Goal: Information Seeking & Learning: Learn about a topic

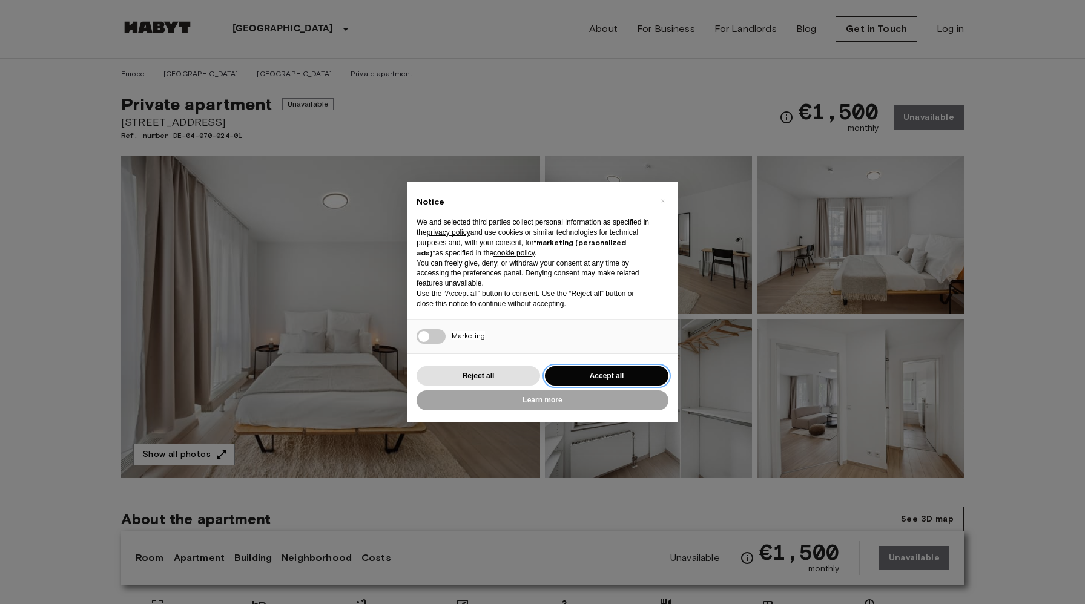
click at [602, 375] on button "Accept all" at bounding box center [606, 376] width 123 height 20
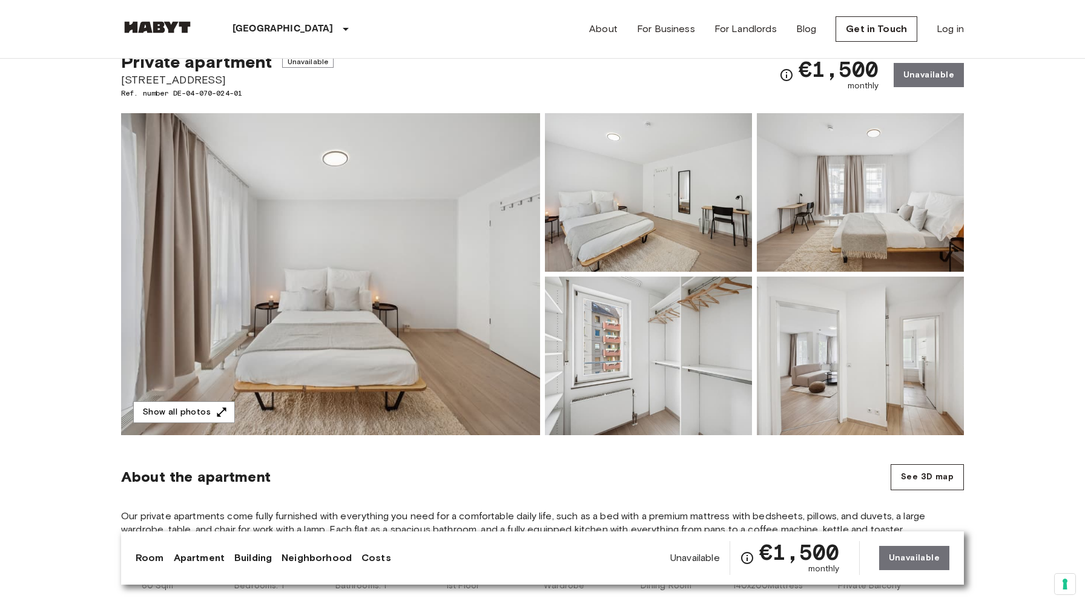
scroll to position [33, 0]
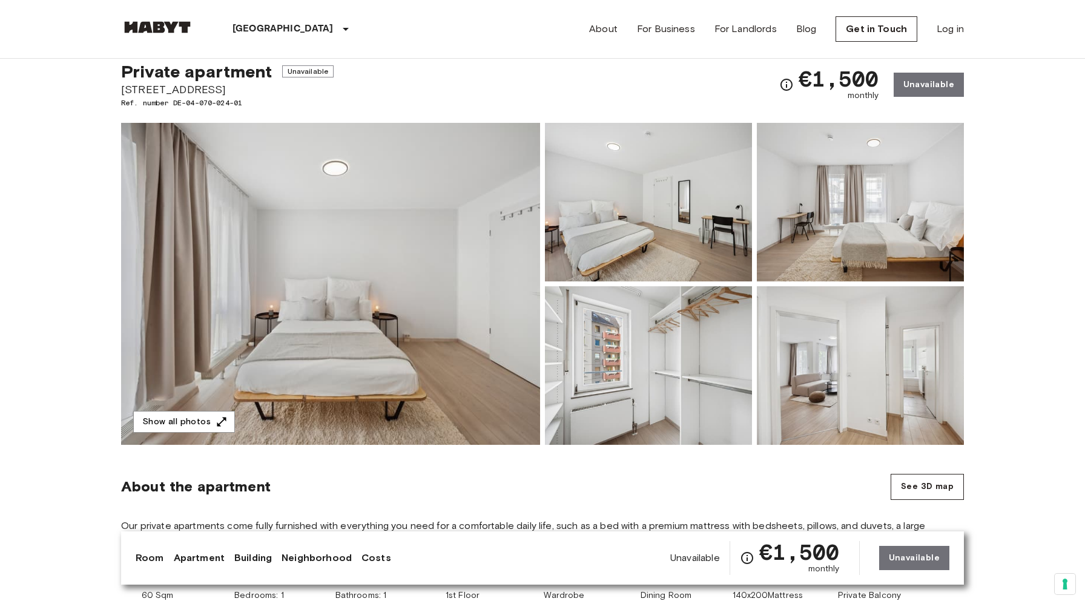
click at [482, 323] on img at bounding box center [330, 284] width 419 height 322
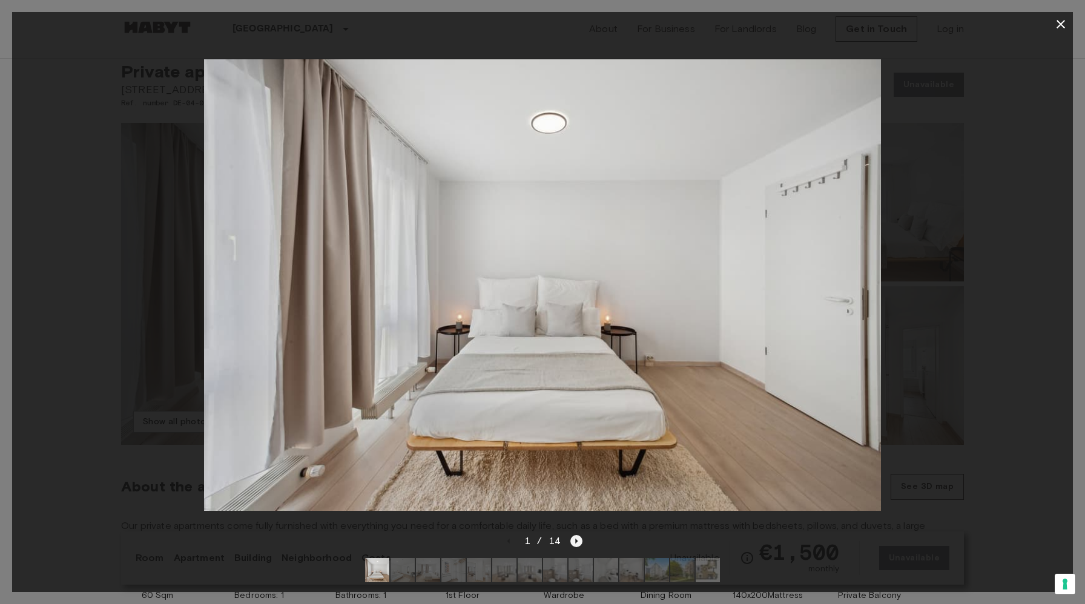
click at [576, 544] on icon "Next image" at bounding box center [576, 541] width 12 height 12
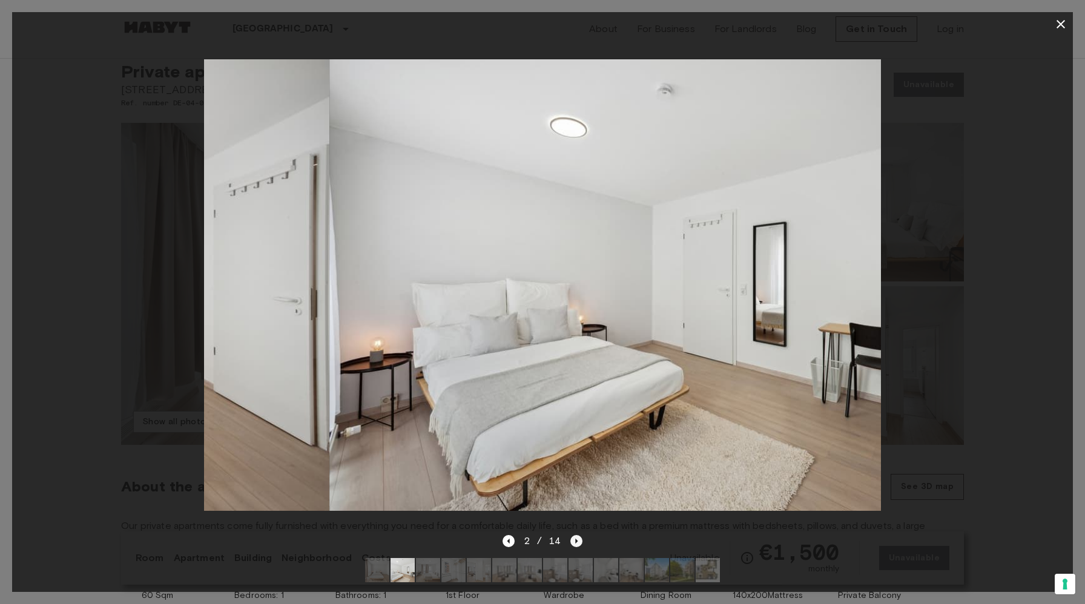
click at [576, 544] on icon "Next image" at bounding box center [576, 541] width 12 height 12
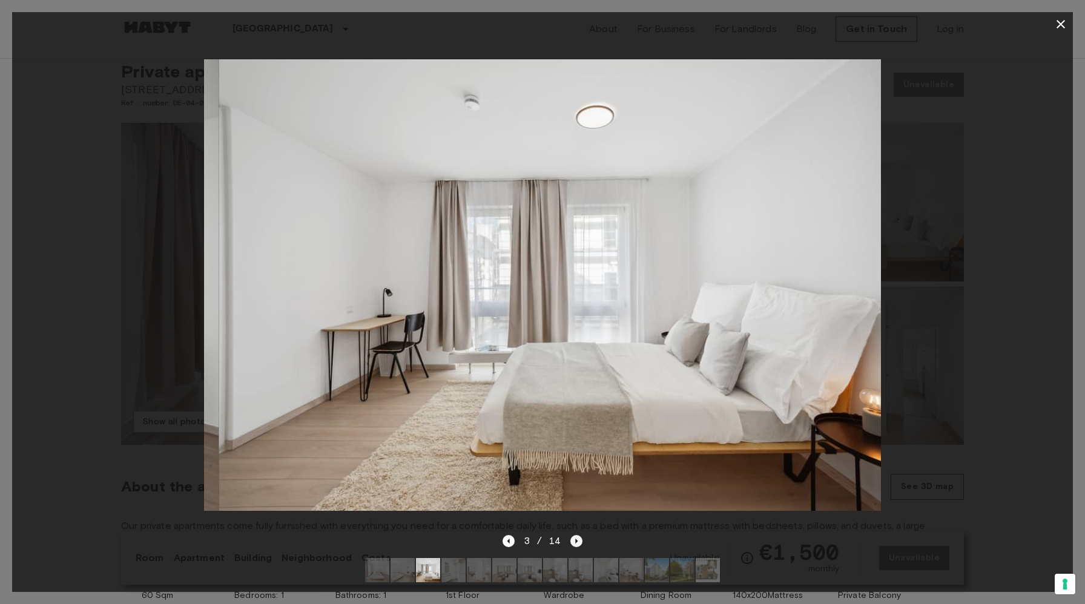
click at [576, 544] on icon "Next image" at bounding box center [576, 541] width 12 height 12
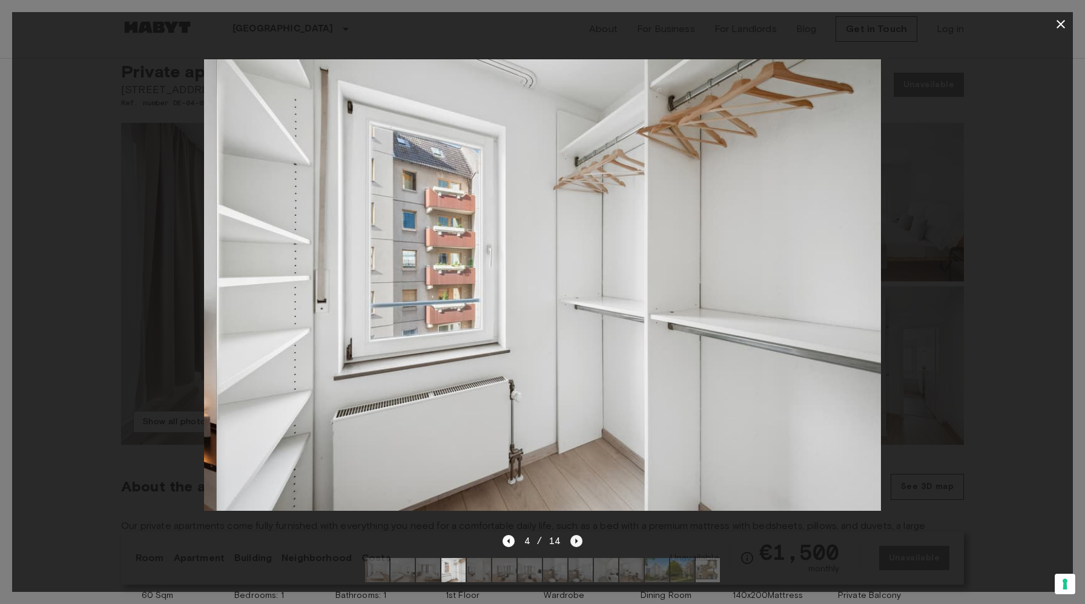
click at [576, 544] on icon "Next image" at bounding box center [576, 541] width 12 height 12
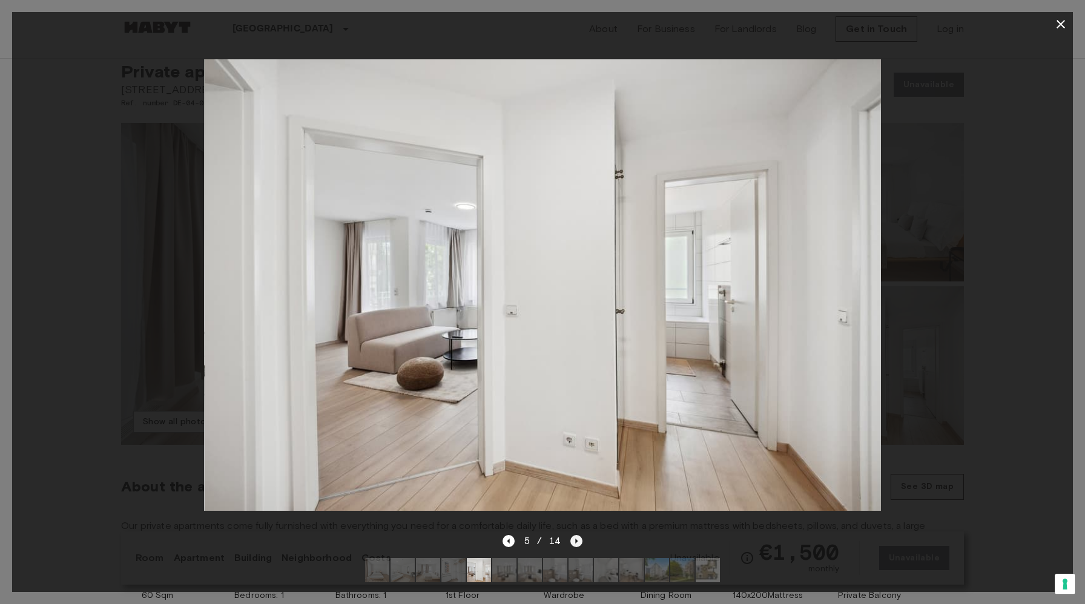
click at [576, 544] on icon "Next image" at bounding box center [576, 541] width 12 height 12
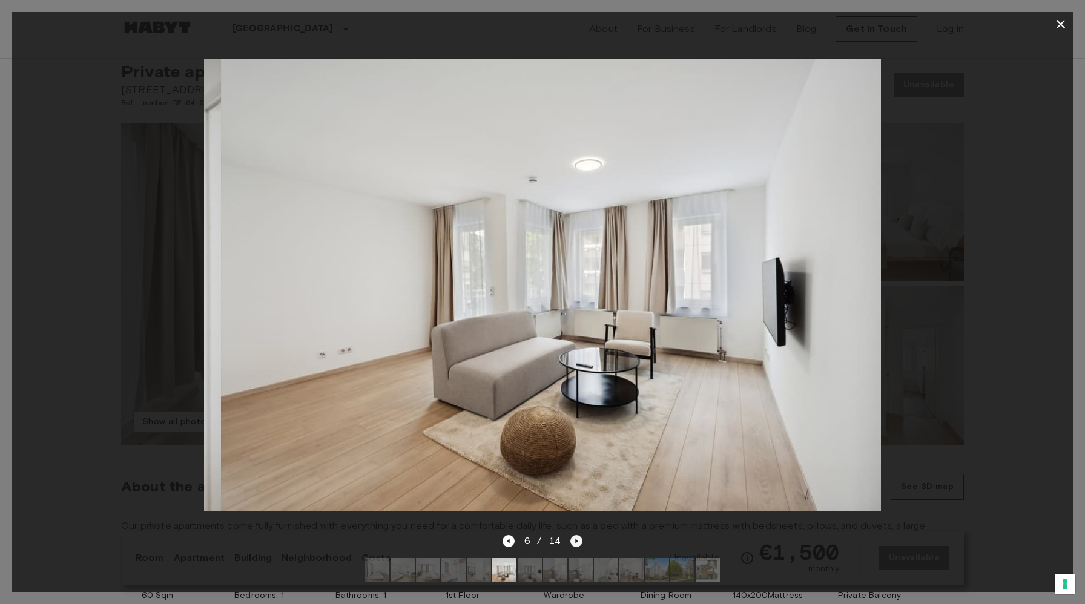
click at [576, 544] on icon "Next image" at bounding box center [576, 541] width 12 height 12
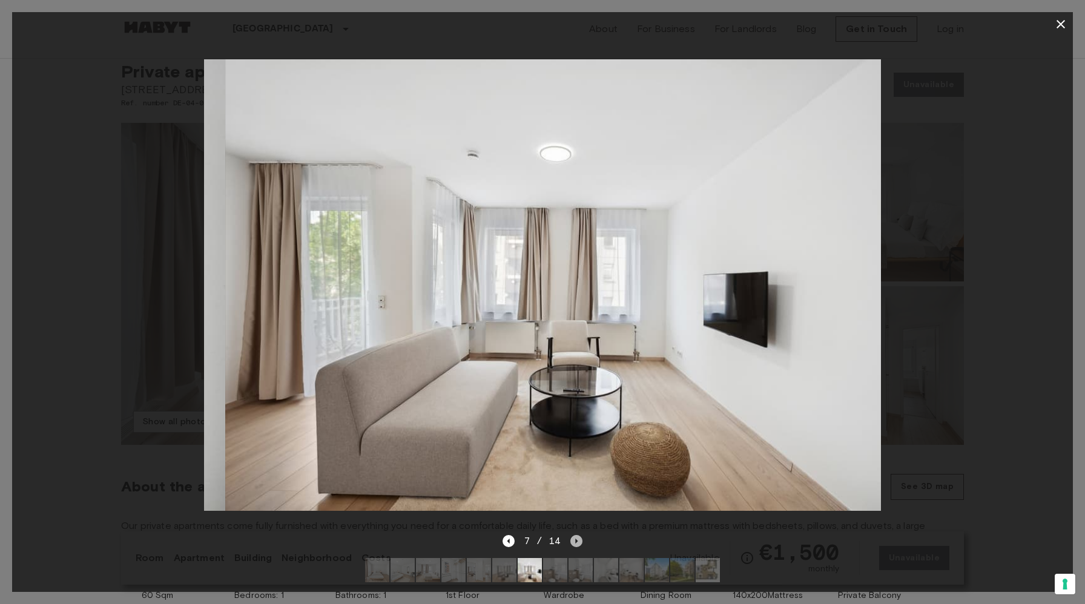
click at [576, 544] on icon "Next image" at bounding box center [576, 541] width 12 height 12
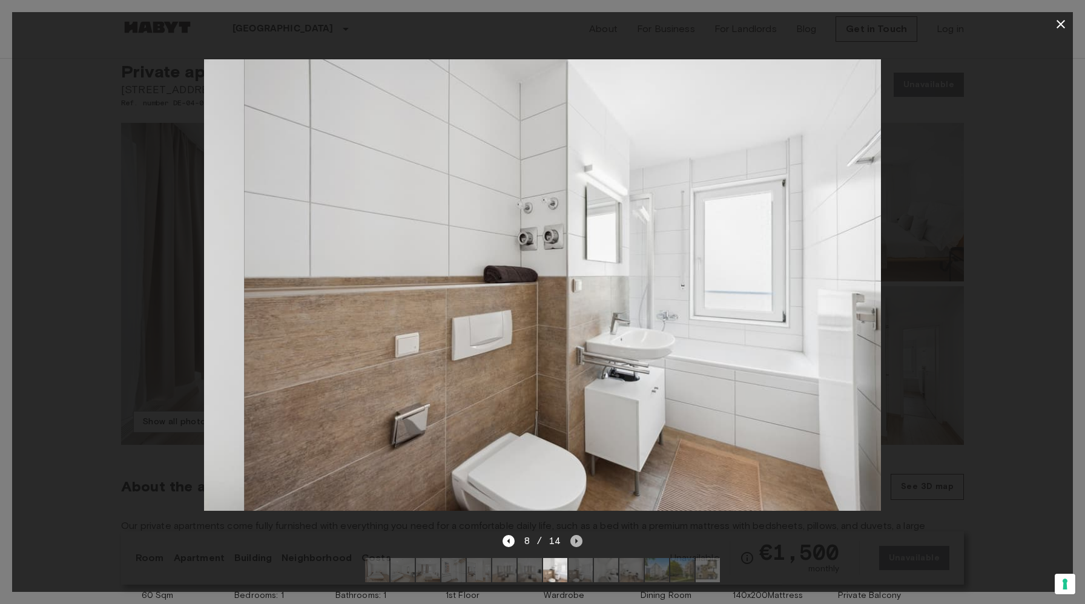
click at [576, 544] on icon "Next image" at bounding box center [576, 541] width 12 height 12
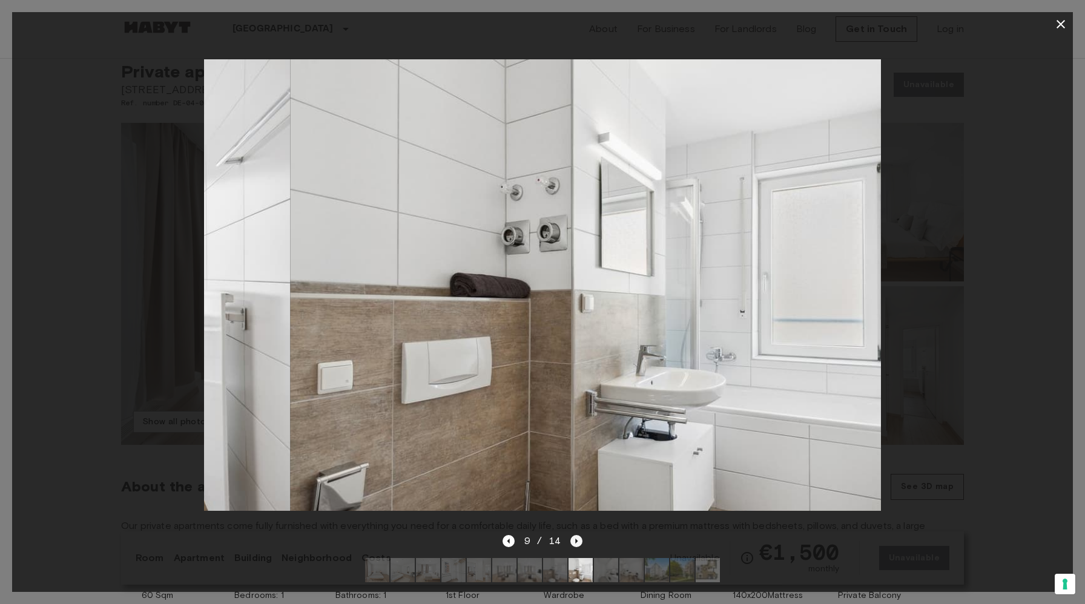
click at [576, 544] on icon "Next image" at bounding box center [576, 541] width 12 height 12
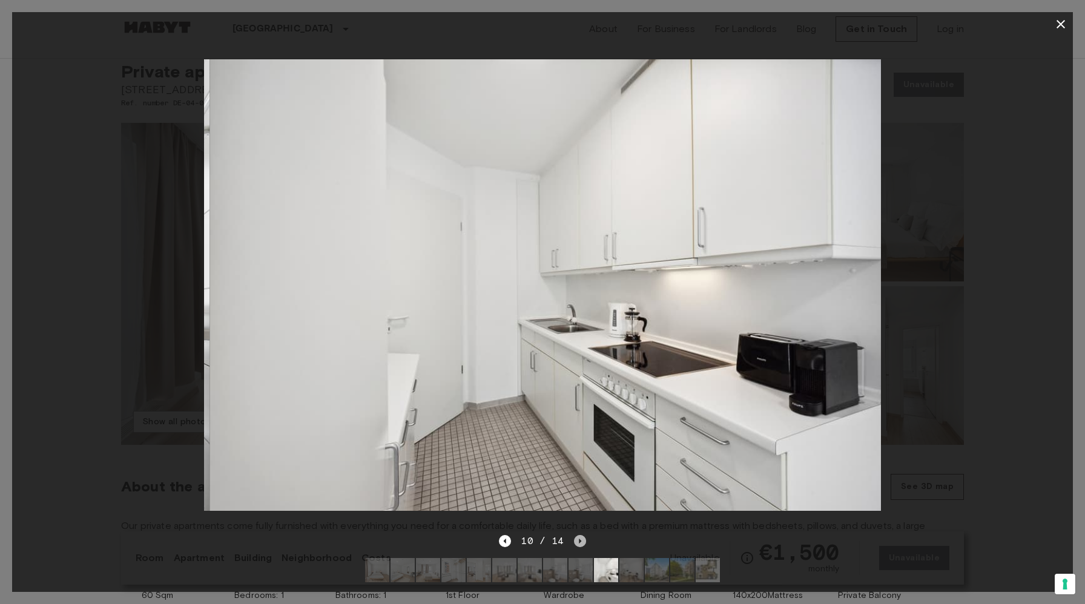
click at [576, 544] on icon "Next image" at bounding box center [580, 541] width 12 height 12
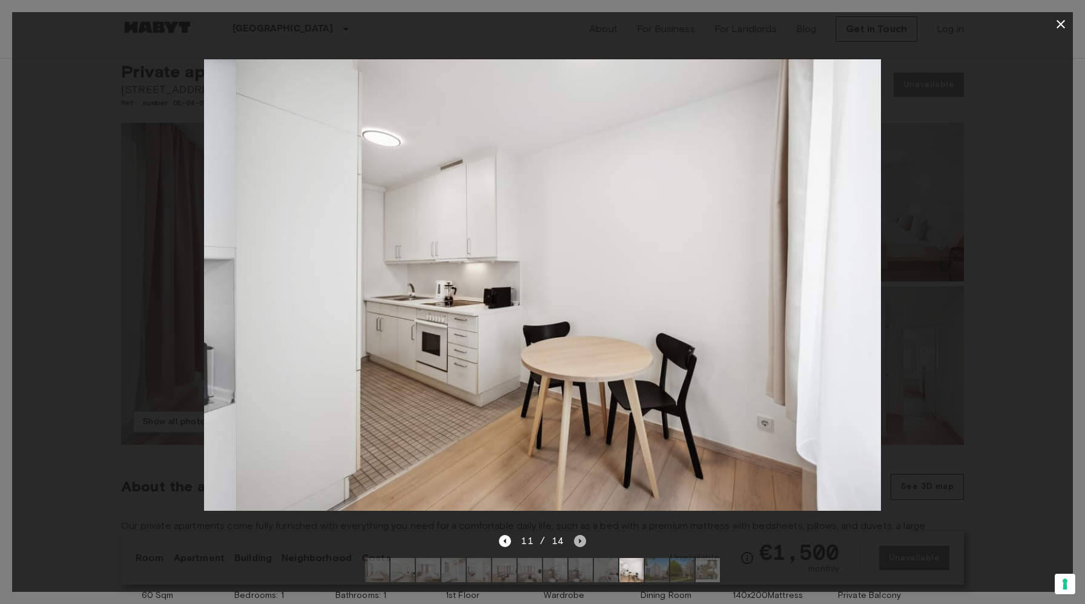
click at [576, 544] on icon "Next image" at bounding box center [580, 541] width 12 height 12
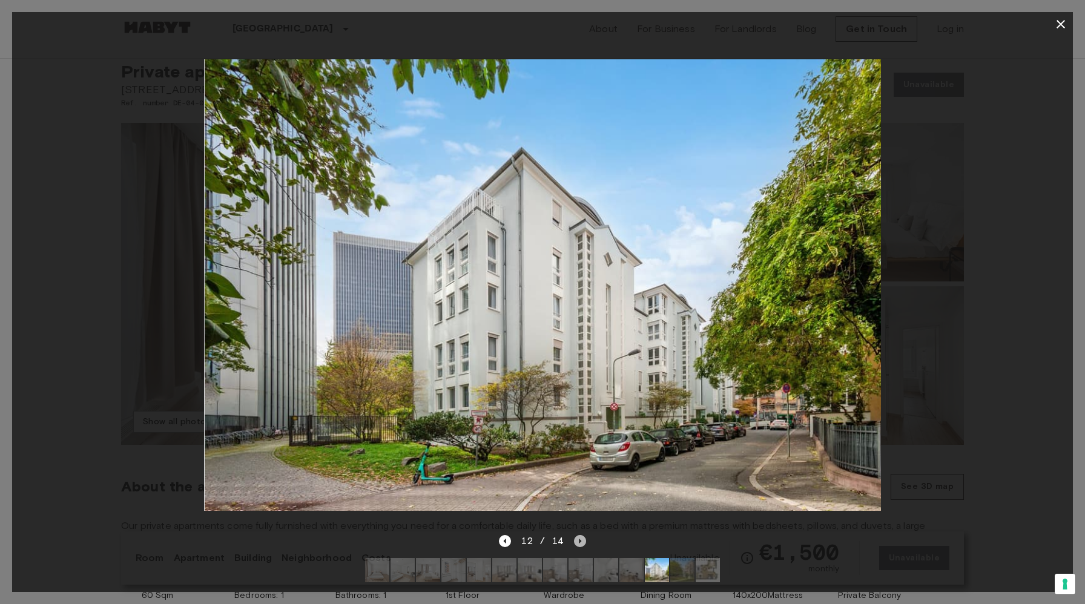
click at [576, 544] on icon "Next image" at bounding box center [580, 541] width 12 height 12
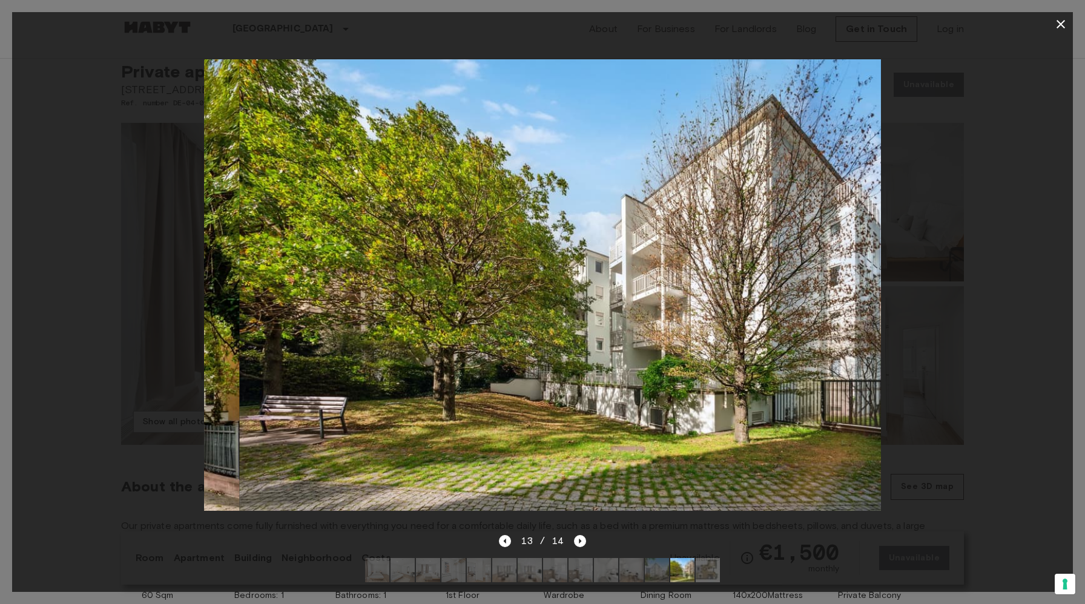
click at [1013, 381] on div at bounding box center [542, 285] width 1061 height 498
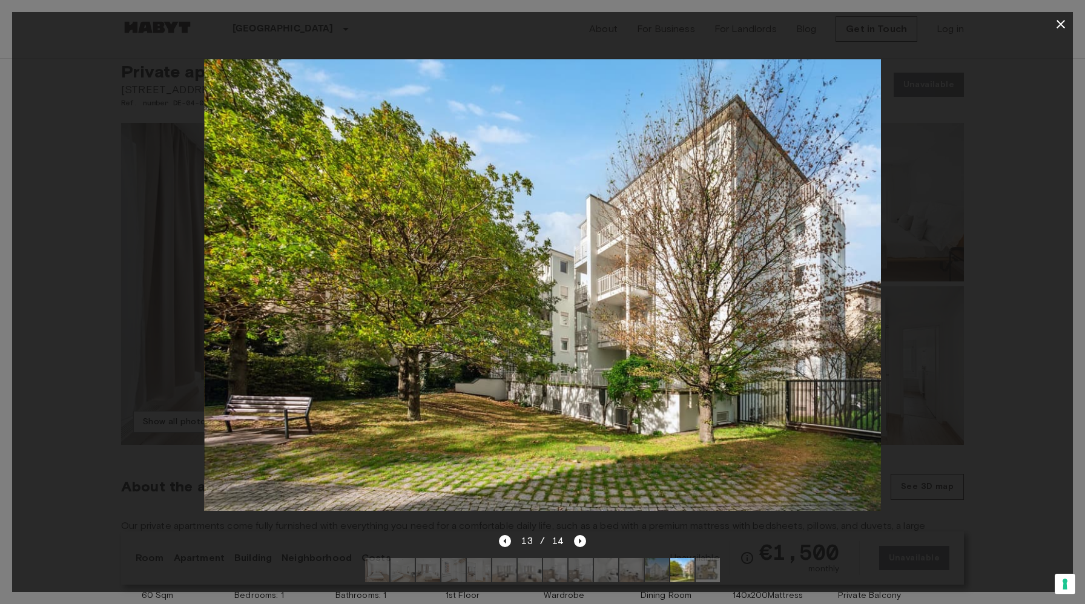
click at [1063, 28] on icon "button" at bounding box center [1060, 24] width 15 height 15
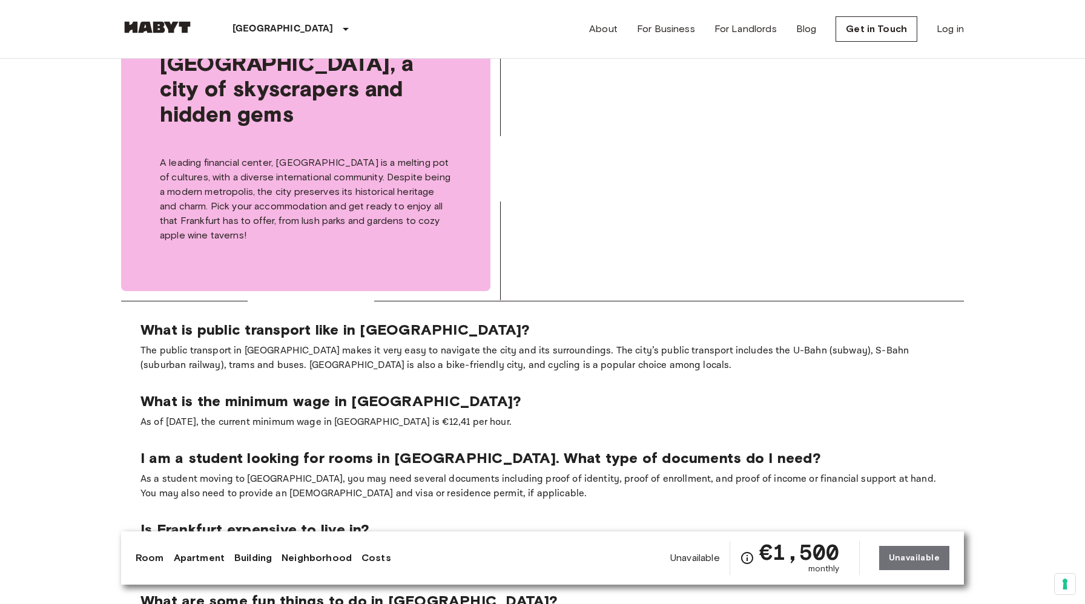
scroll to position [1676, 0]
